Goal: Find contact information: Find contact information

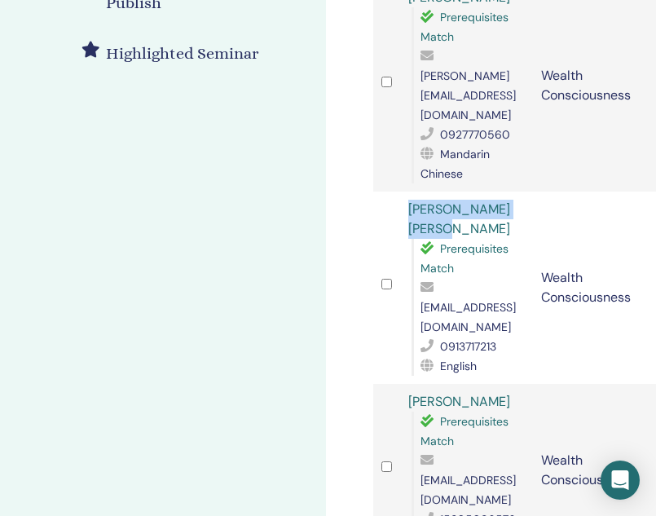
scroll to position [467, 0]
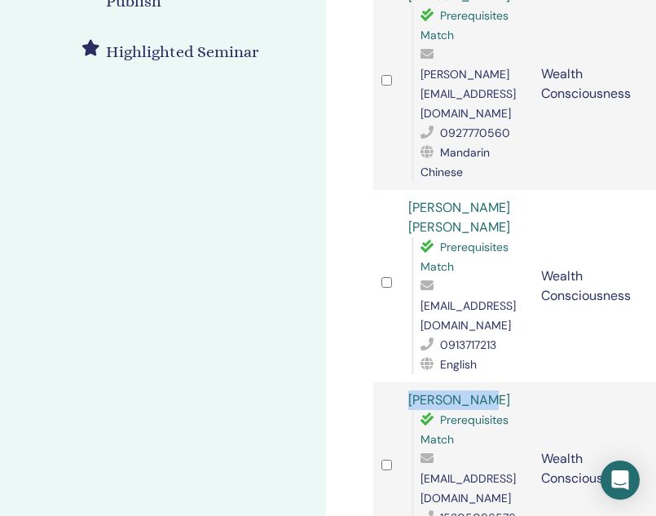
drag, startPoint x: 498, startPoint y: 320, endPoint x: 411, endPoint y: 316, distance: 87.3
click at [411, 391] on div "[PERSON_NAME] Prerequisites Match [EMAIL_ADDRESS][DOMAIN_NAME] 15205096576 Engl…" at bounding box center [467, 469] width 117 height 157
copy link "[PERSON_NAME]"
click at [449, 471] on span "[EMAIL_ADDRESS][DOMAIN_NAME]" at bounding box center [468, 488] width 95 height 34
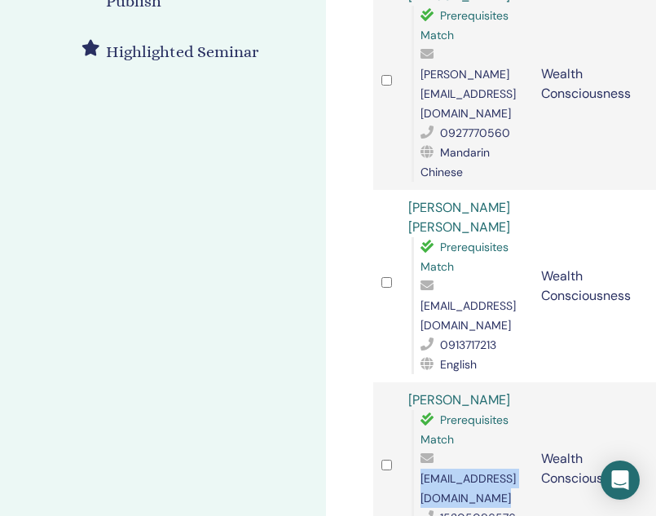
click at [449, 471] on span "[EMAIL_ADDRESS][DOMAIN_NAME]" at bounding box center [468, 488] width 95 height 34
copy span "[EMAIL_ADDRESS][DOMAIN_NAME]"
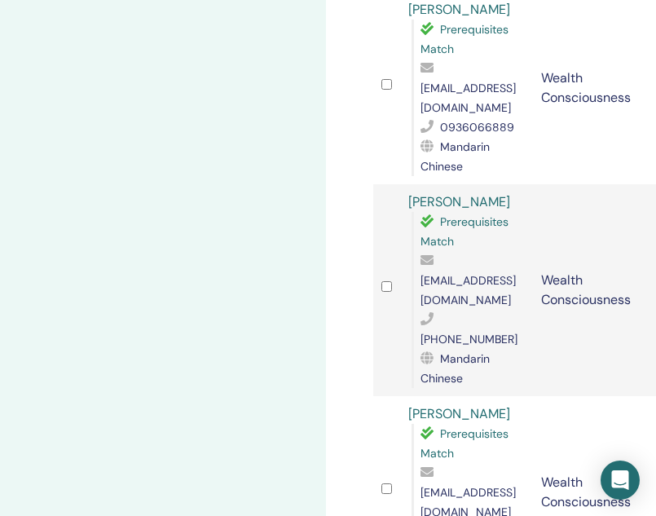
scroll to position [1465, 0]
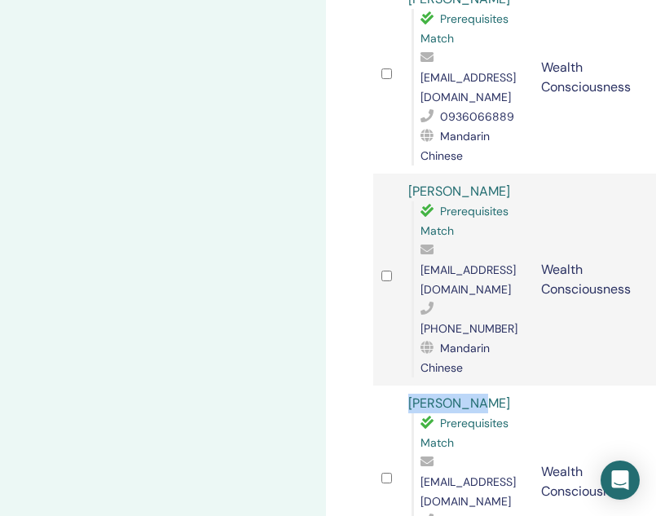
drag, startPoint x: 479, startPoint y: 188, endPoint x: 393, endPoint y: 184, distance: 85.7
click at [393, 386] on tr "[PERSON_NAME] Prerequisites Match [EMAIL_ADDRESS][DOMAIN_NAME] [PHONE_NUMBER] E…" at bounding box center [599, 482] width 452 height 192
copy tr "[PERSON_NAME]"
click at [438, 475] on span "[EMAIL_ADDRESS][DOMAIN_NAME]" at bounding box center [468, 492] width 95 height 34
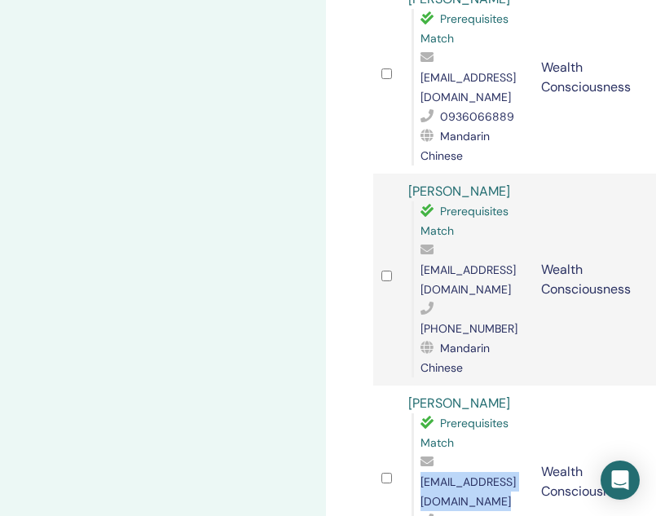
click at [438, 475] on span "[EMAIL_ADDRESS][DOMAIN_NAME]" at bounding box center [468, 492] width 95 height 34
copy span "[EMAIL_ADDRESS][DOMAIN_NAME]"
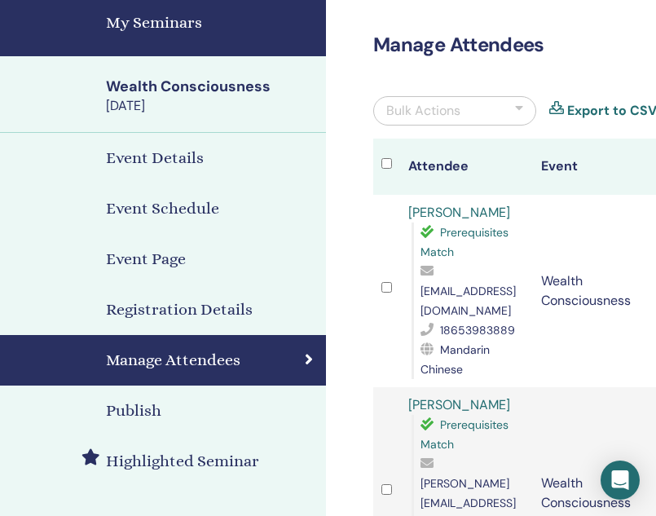
scroll to position [59, 0]
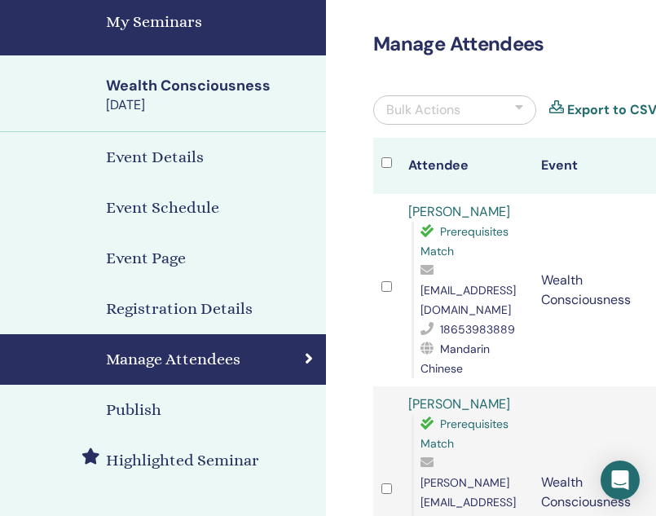
click at [488, 292] on span "[EMAIL_ADDRESS][DOMAIN_NAME]" at bounding box center [468, 300] width 95 height 34
copy span "[EMAIL_ADDRESS][DOMAIN_NAME]"
drag, startPoint x: 498, startPoint y: 209, endPoint x: 408, endPoint y: 208, distance: 90.5
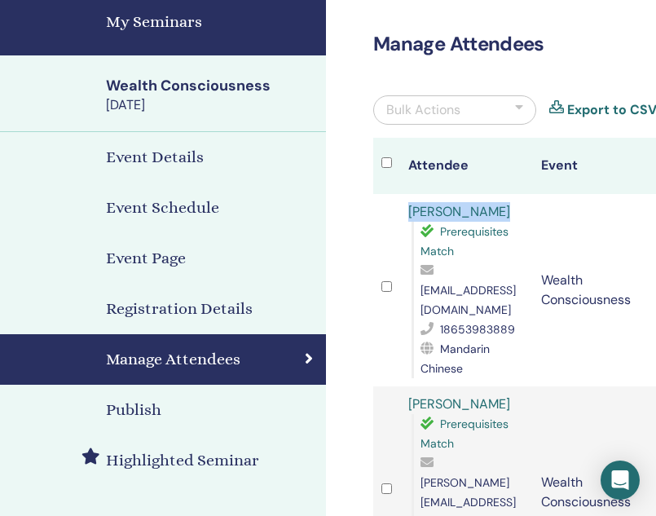
click at [408, 209] on td "[PERSON_NAME] Prerequisites Match [EMAIL_ADDRESS][DOMAIN_NAME] 18653983889 Mand…" at bounding box center [466, 290] width 133 height 192
copy link "[PERSON_NAME]"
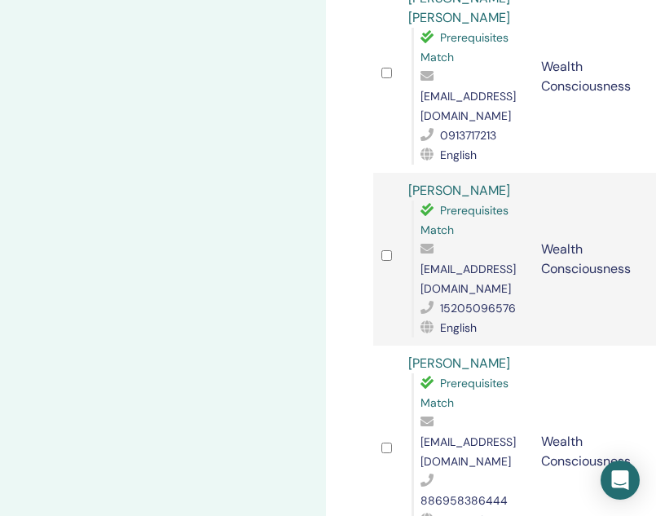
scroll to position [677, 0]
drag, startPoint x: 521, startPoint y: 262, endPoint x: 400, endPoint y: 258, distance: 121.5
click at [400, 346] on td "[PERSON_NAME] Prerequisites Match [EMAIL_ADDRESS][DOMAIN_NAME] 886958386444 Man…" at bounding box center [466, 452] width 133 height 212
copy link "[PERSON_NAME]"
click at [447, 435] on span "[EMAIL_ADDRESS][DOMAIN_NAME]" at bounding box center [468, 452] width 95 height 34
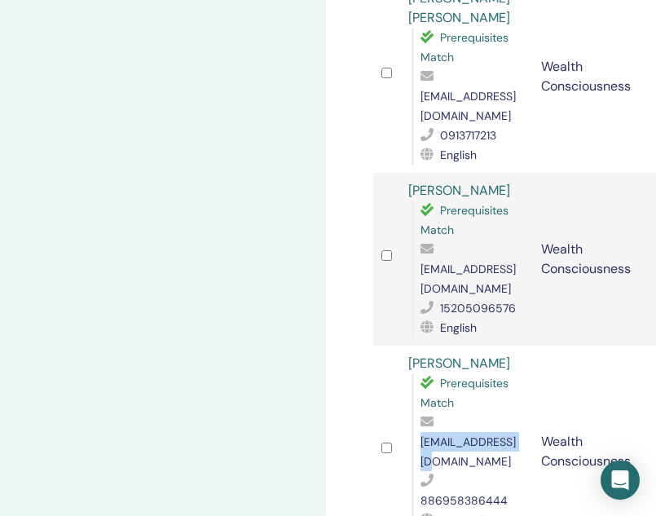
click at [447, 435] on span "[EMAIL_ADDRESS][DOMAIN_NAME]" at bounding box center [468, 452] width 95 height 34
copy span "[EMAIL_ADDRESS][DOMAIN_NAME]"
